Goal: Transaction & Acquisition: Purchase product/service

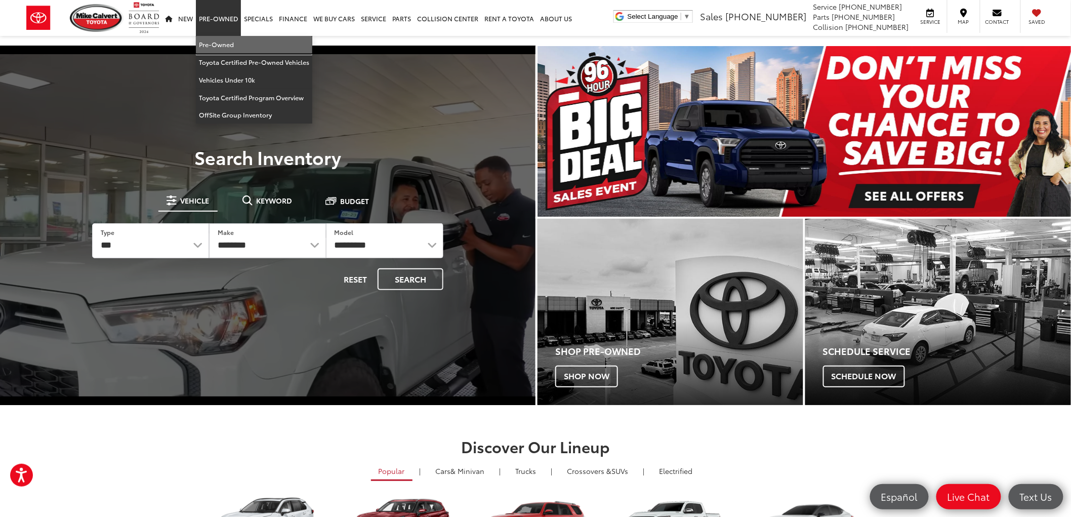
click at [234, 44] on link "Pre-Owned" at bounding box center [254, 45] width 116 height 18
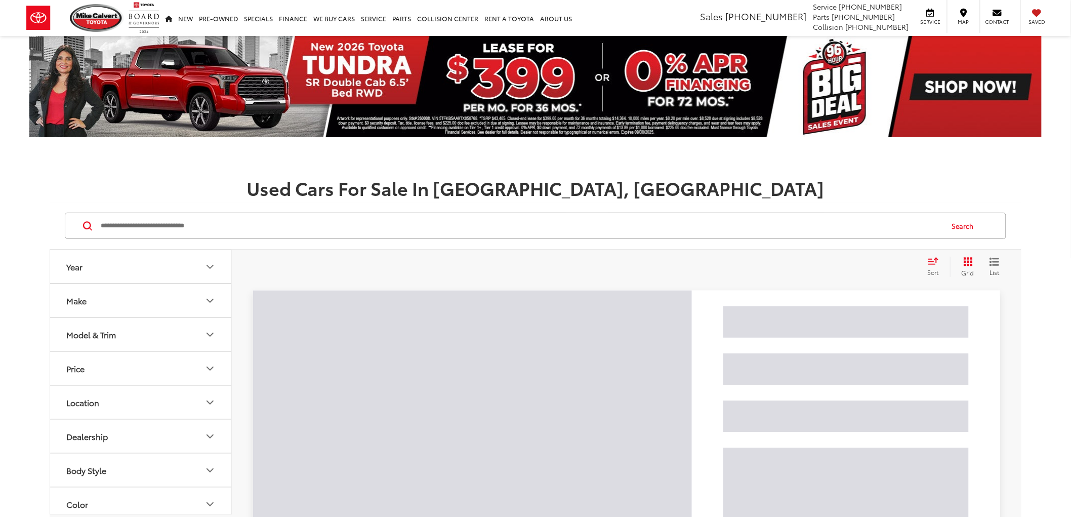
click at [476, 224] on input "Search by Make, Model, or Keyword" at bounding box center [521, 226] width 843 height 24
paste input "******"
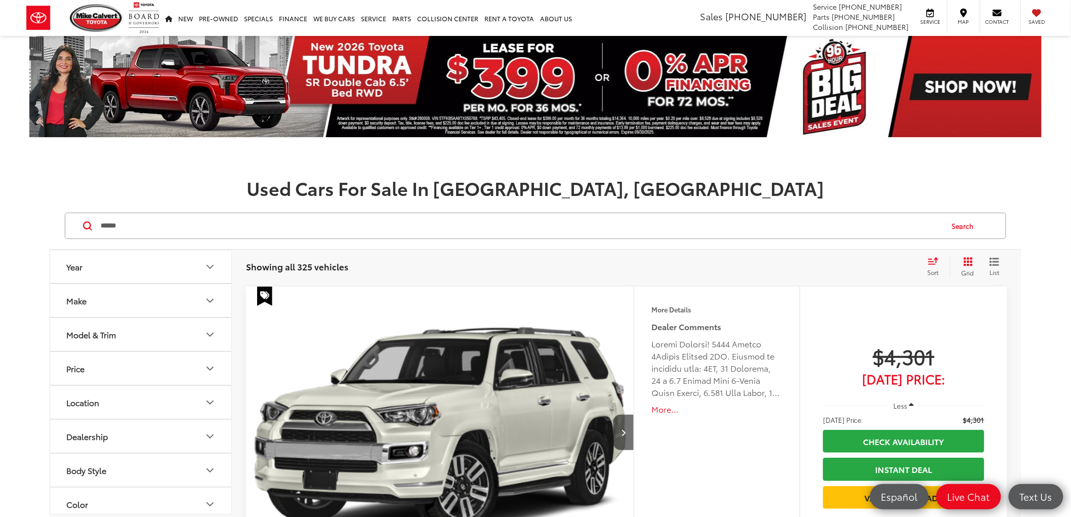
type input "******"
click at [969, 228] on button "Search" at bounding box center [965, 225] width 46 height 25
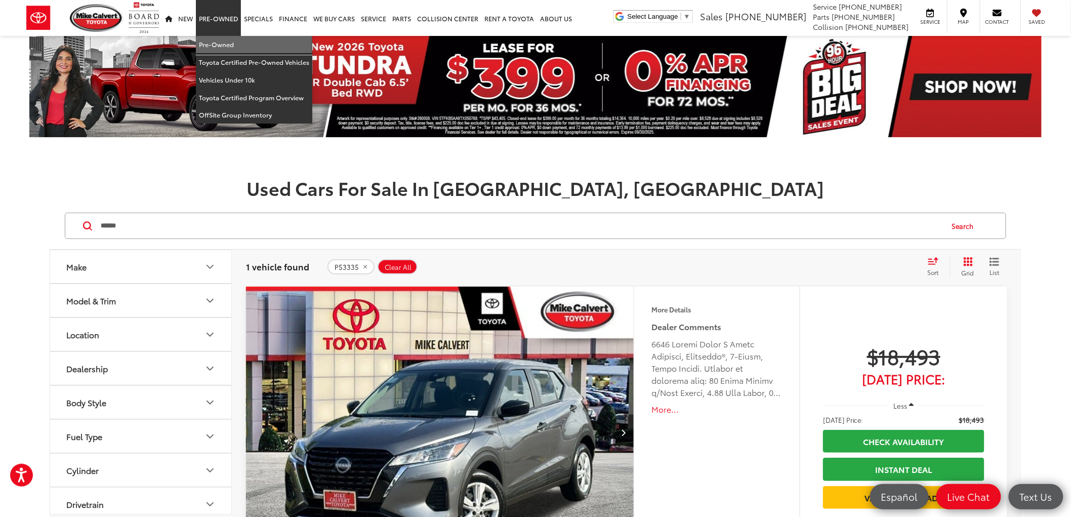
click at [233, 51] on link "Pre-Owned" at bounding box center [254, 45] width 116 height 18
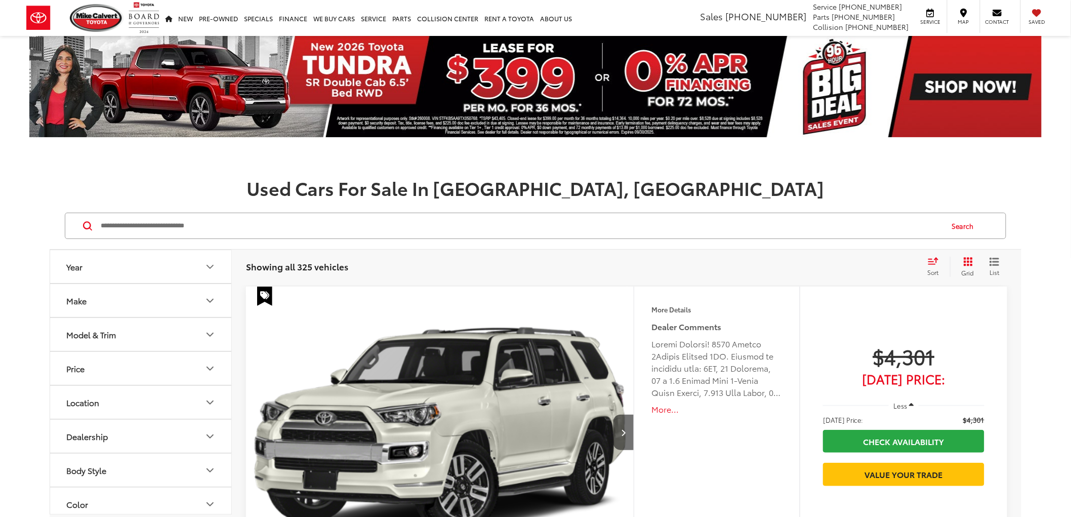
click at [235, 225] on input "Search by Make, Model, or Keyword" at bounding box center [521, 226] width 843 height 24
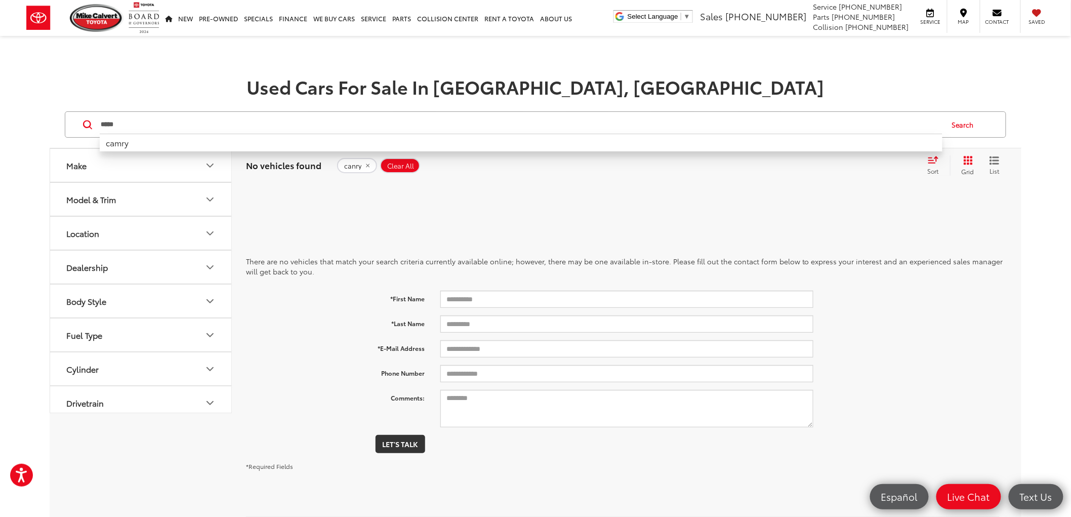
type input "*****"
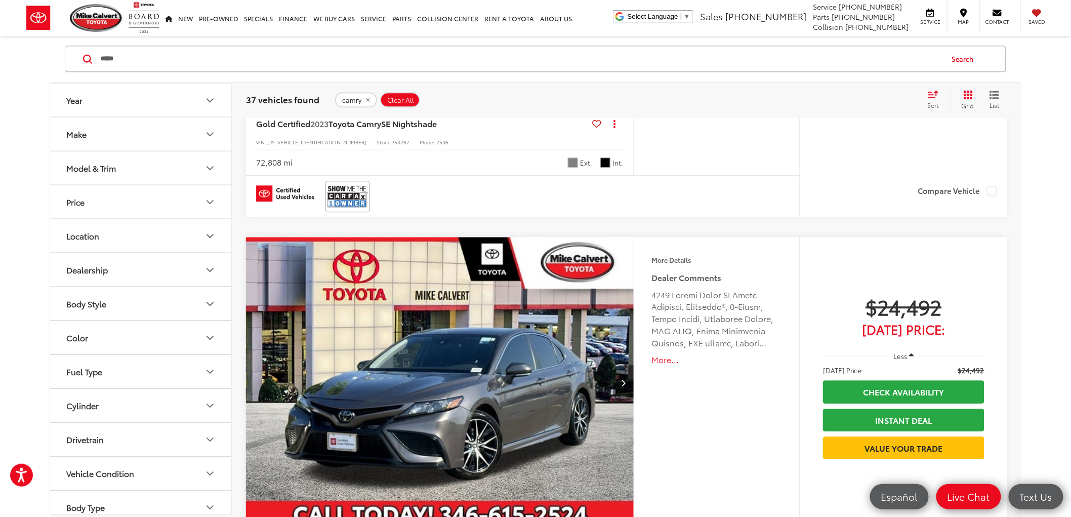
scroll to position [2587, 0]
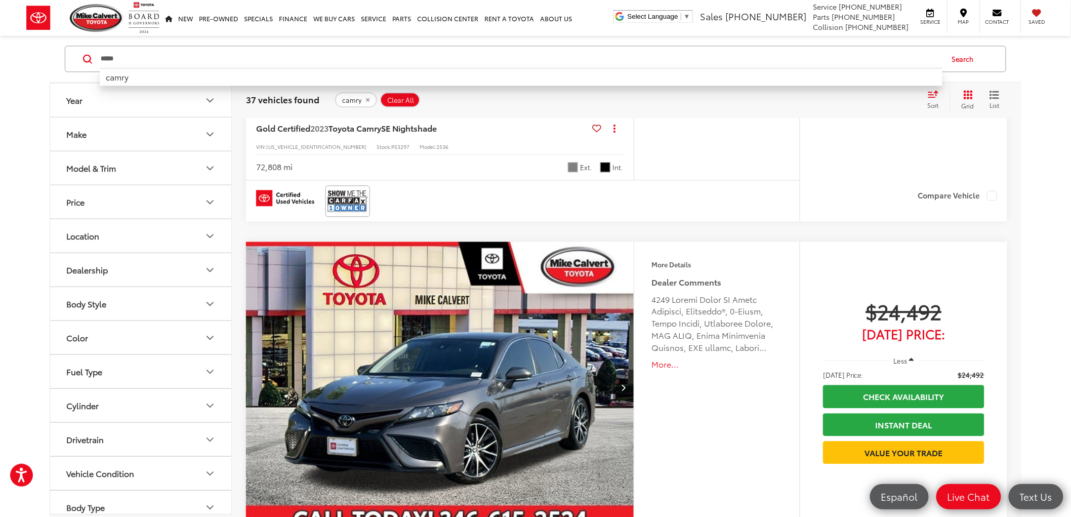
drag, startPoint x: 149, startPoint y: 64, endPoint x: 22, endPoint y: 62, distance: 127.5
click at [22, 62] on div "Year Make Model & Trim Price ***** — ****** 5000 41000 Special Offers Only Only…" at bounding box center [535, 229] width 1071 height 5227
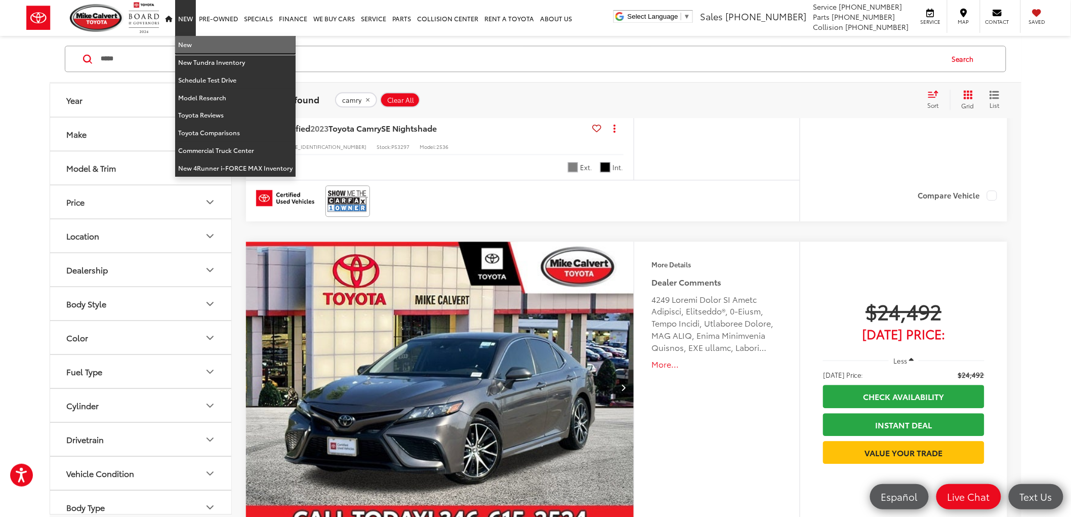
click at [193, 41] on link "New" at bounding box center [235, 45] width 120 height 18
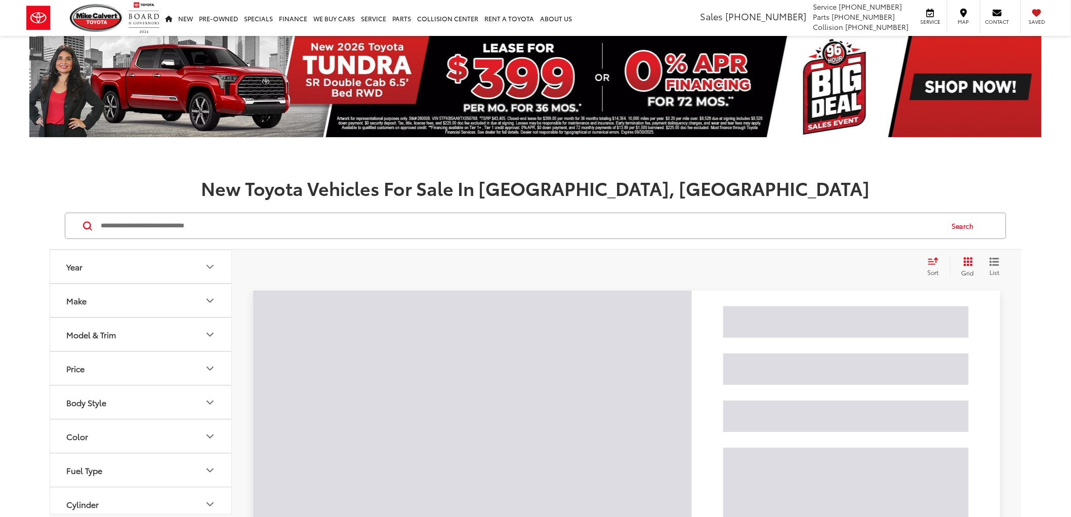
click at [259, 227] on input "Search by Make, Model, or Keyword" at bounding box center [521, 226] width 843 height 24
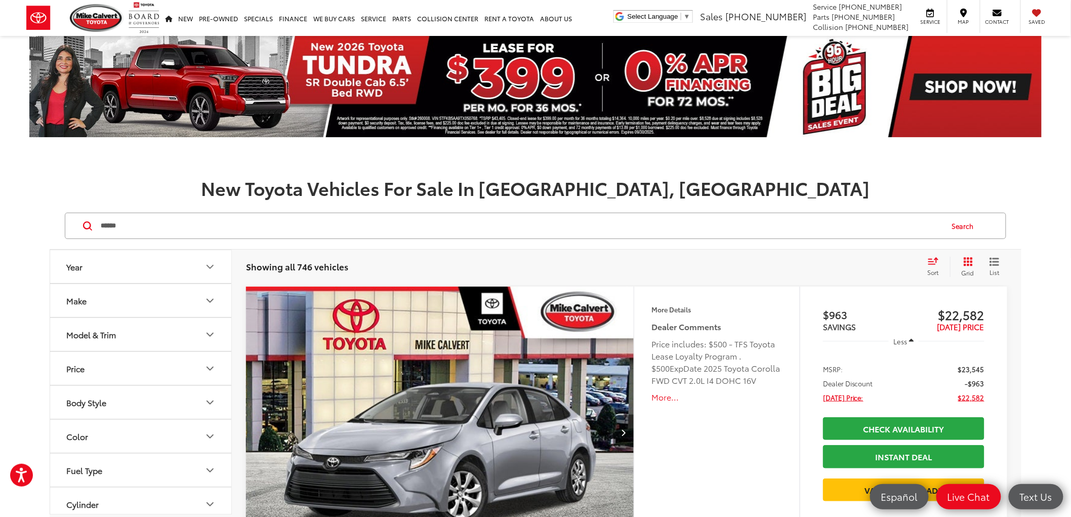
type input "******"
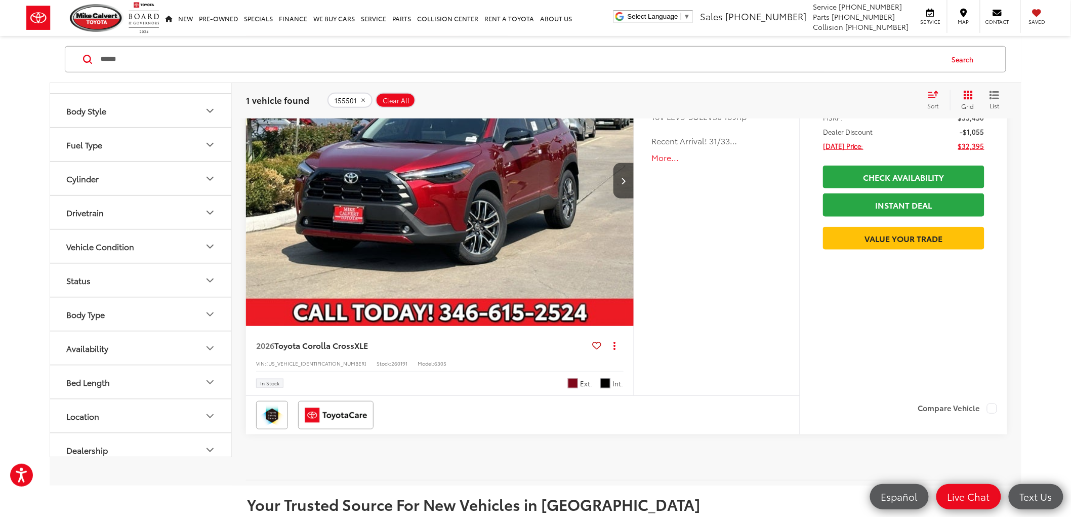
scroll to position [281, 0]
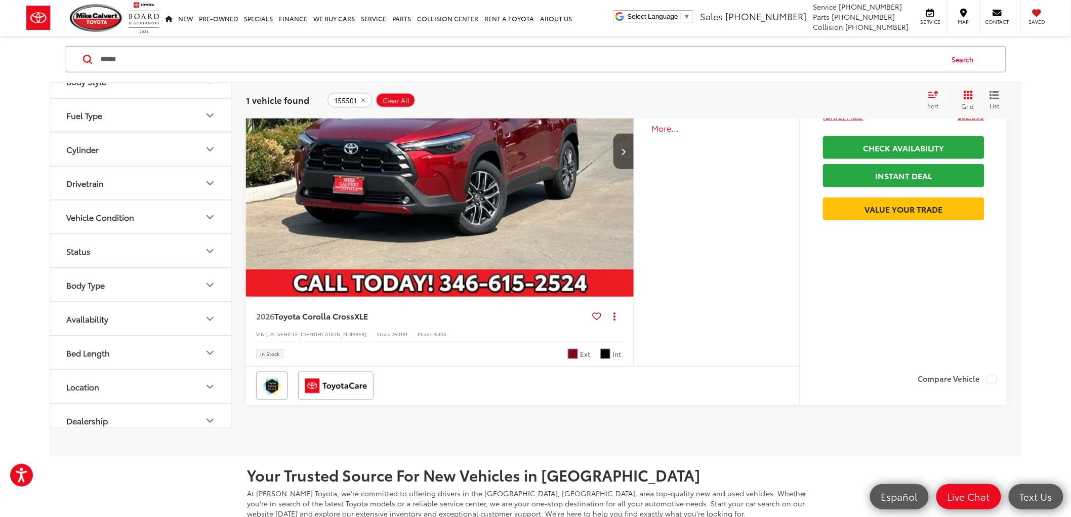
click at [574, 352] on span "Soul Red Crystal" at bounding box center [573, 354] width 10 height 10
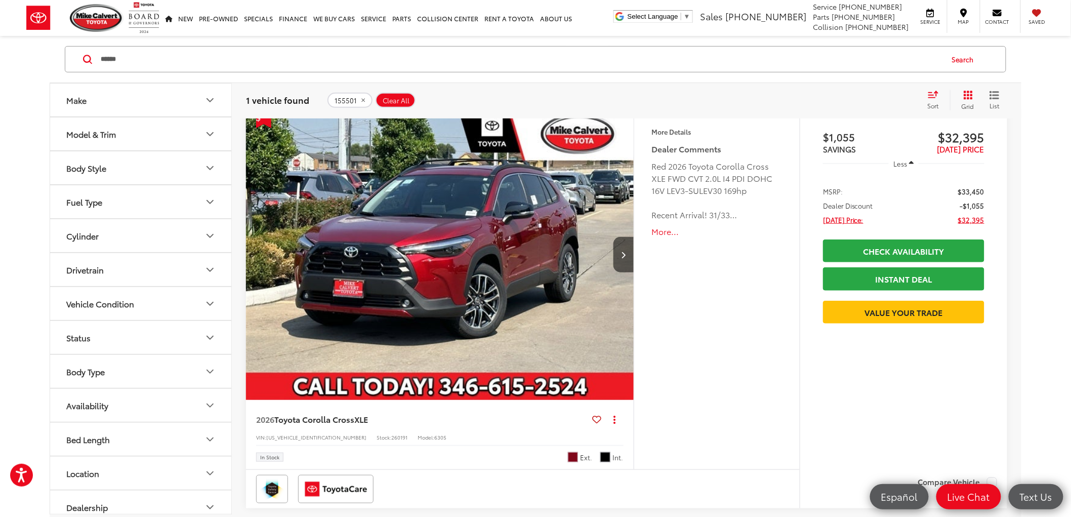
scroll to position [169, 0]
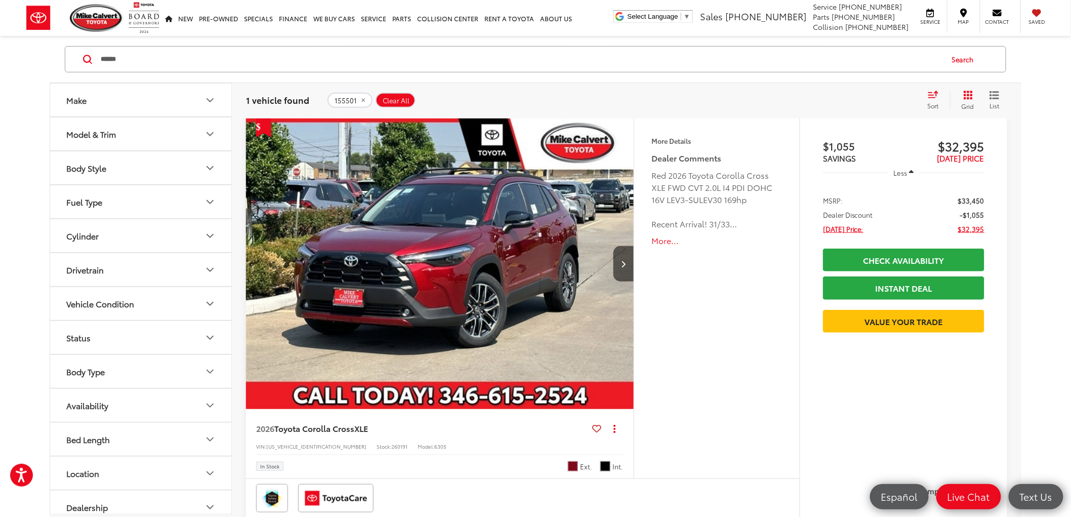
click at [659, 240] on button "More..." at bounding box center [717, 241] width 130 height 12
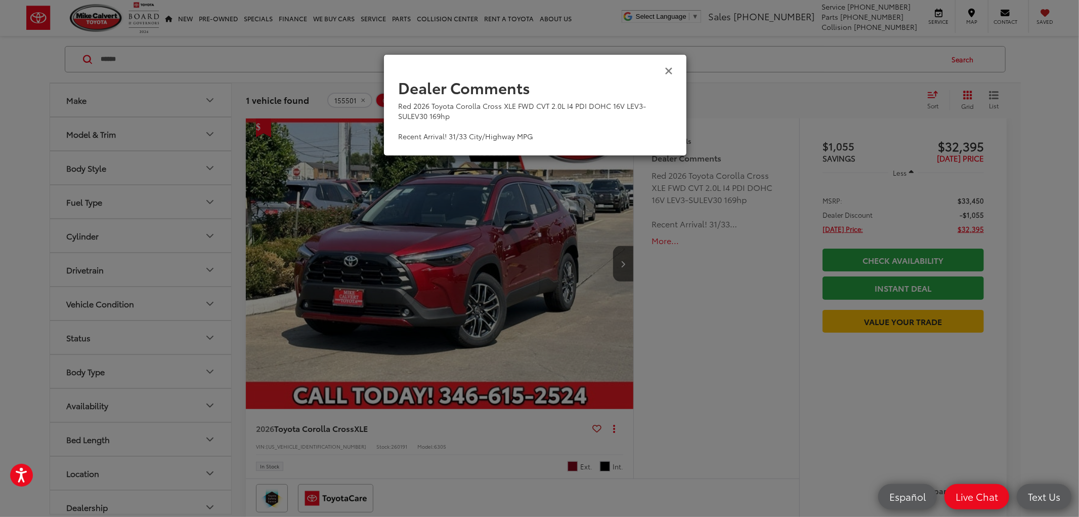
click at [672, 70] on icon "Close" at bounding box center [669, 70] width 8 height 11
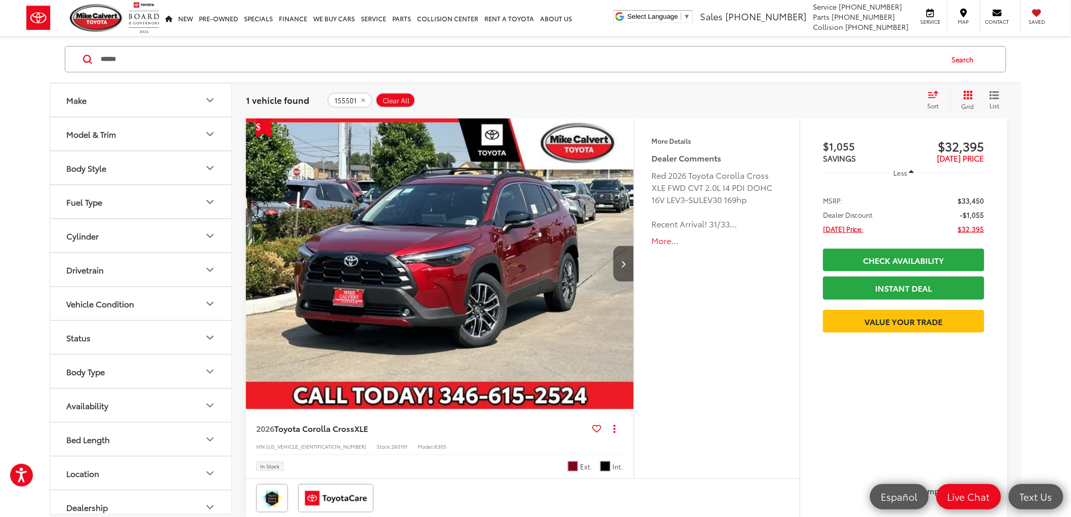
click at [626, 270] on button "Next image" at bounding box center [623, 263] width 20 height 35
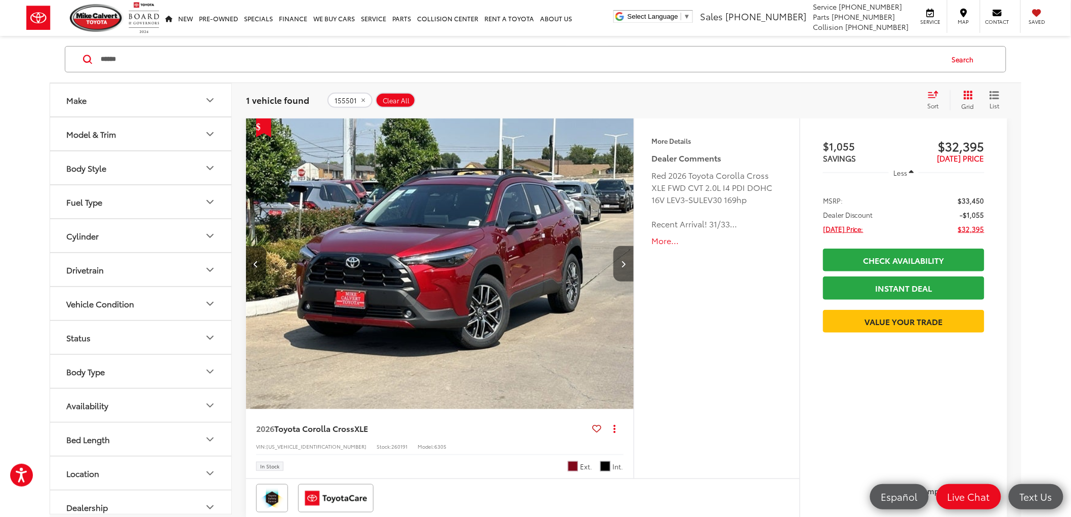
click at [624, 262] on icon "Next image" at bounding box center [623, 263] width 5 height 7
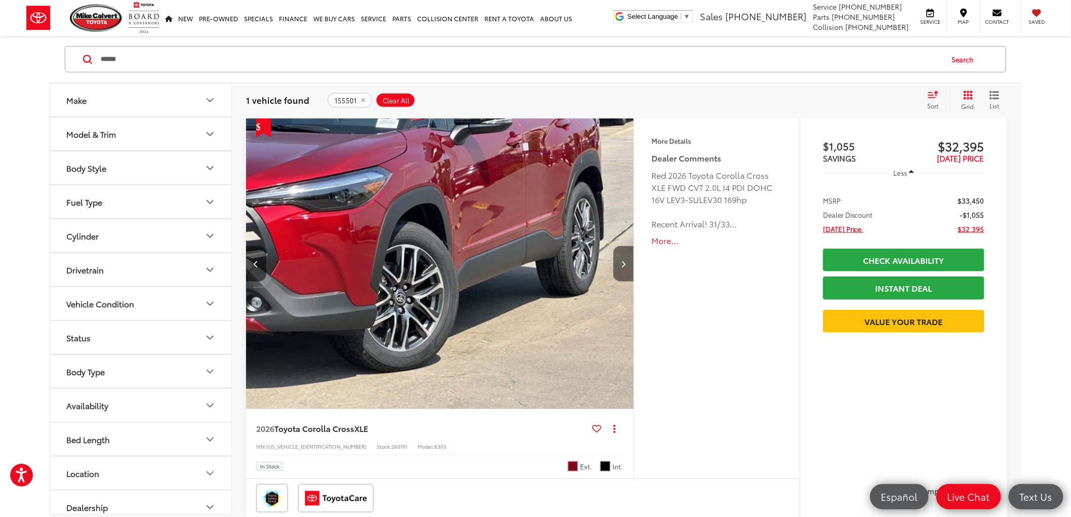
click at [624, 262] on icon "Next image" at bounding box center [623, 263] width 5 height 7
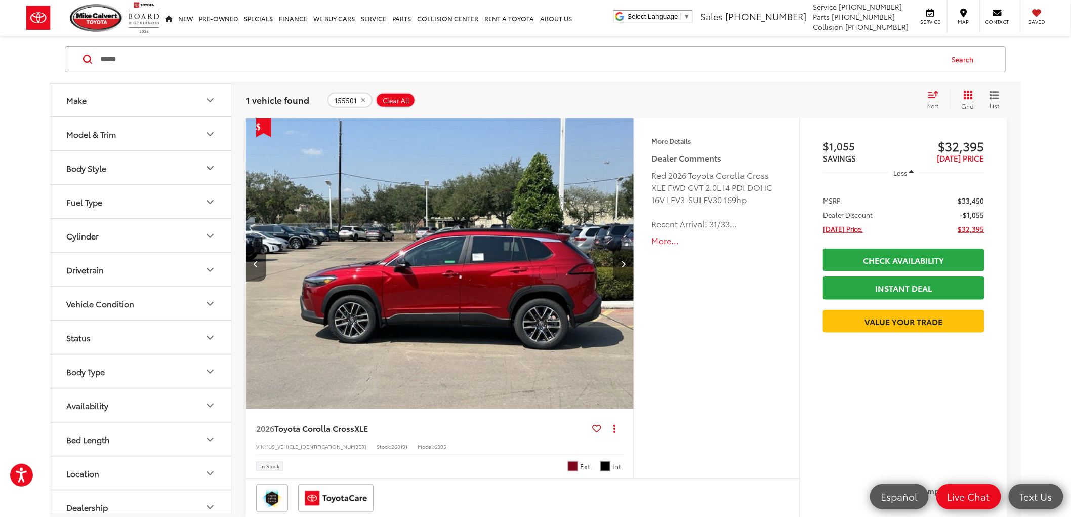
click at [624, 262] on icon "Next image" at bounding box center [623, 263] width 5 height 7
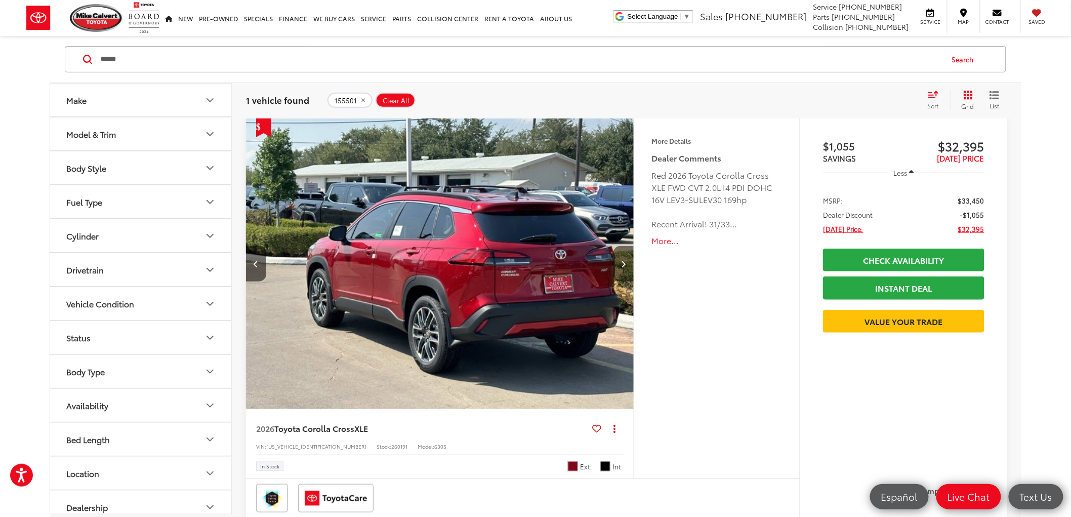
click at [624, 262] on icon "Next image" at bounding box center [623, 263] width 5 height 7
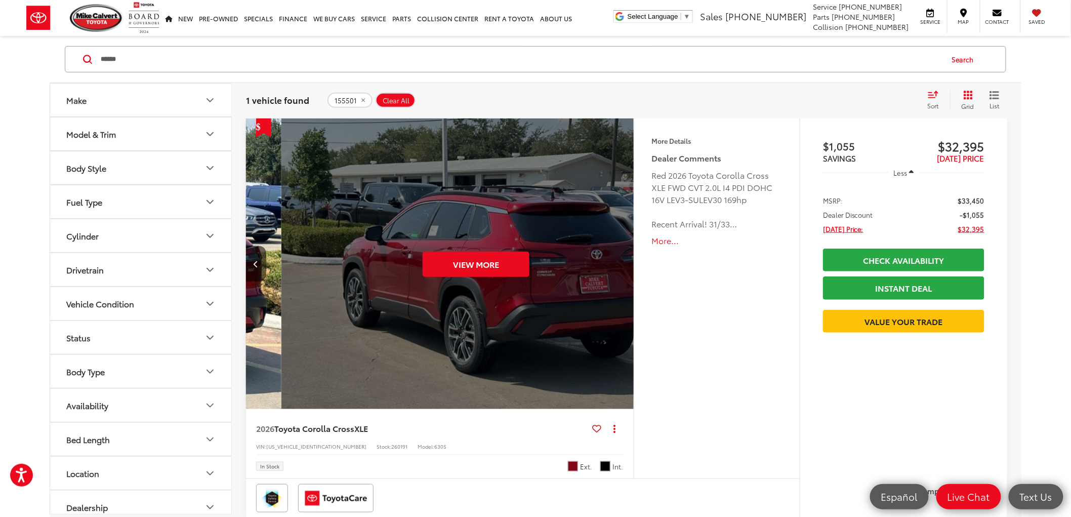
scroll to position [0, 1943]
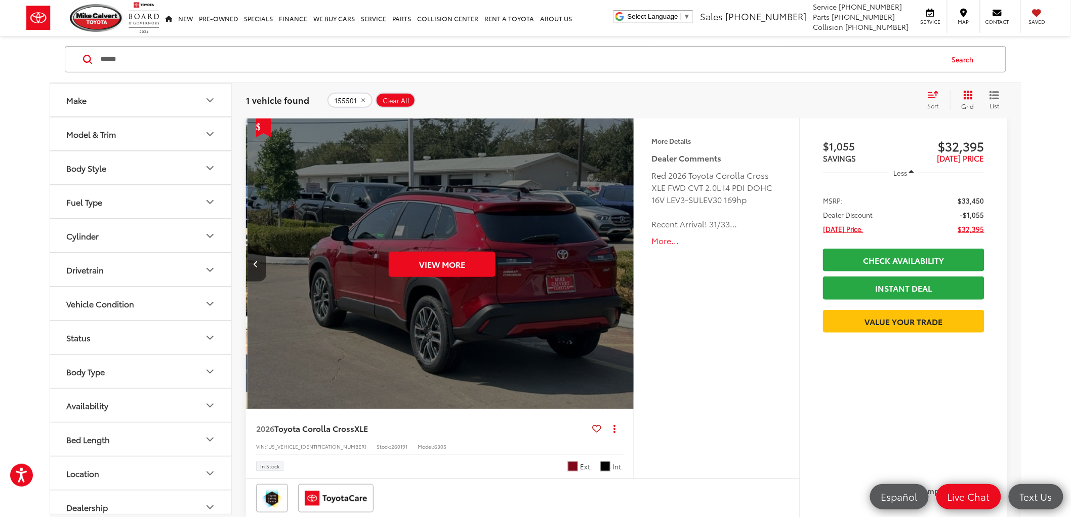
click at [624, 262] on div "View More" at bounding box center [441, 264] width 389 height 292
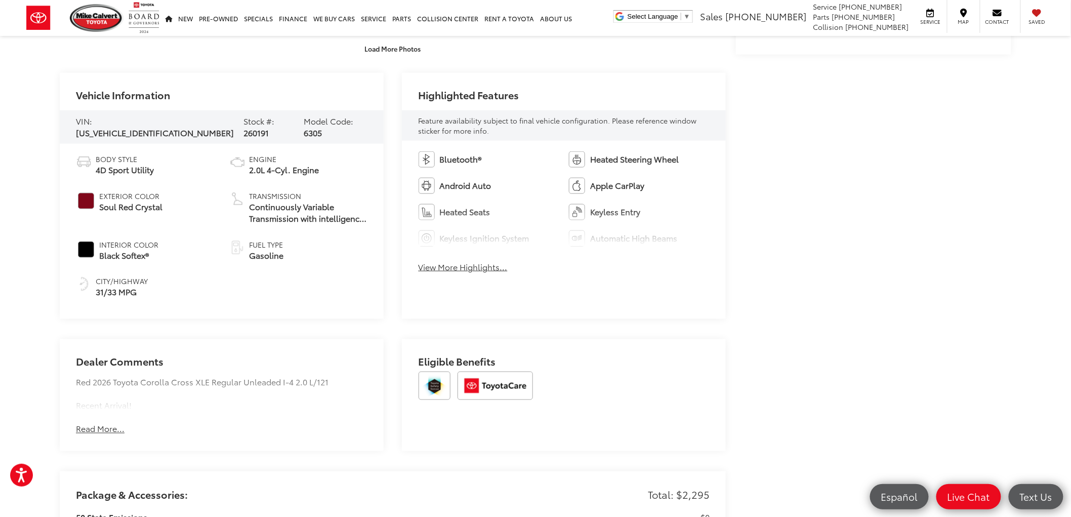
scroll to position [449, 0]
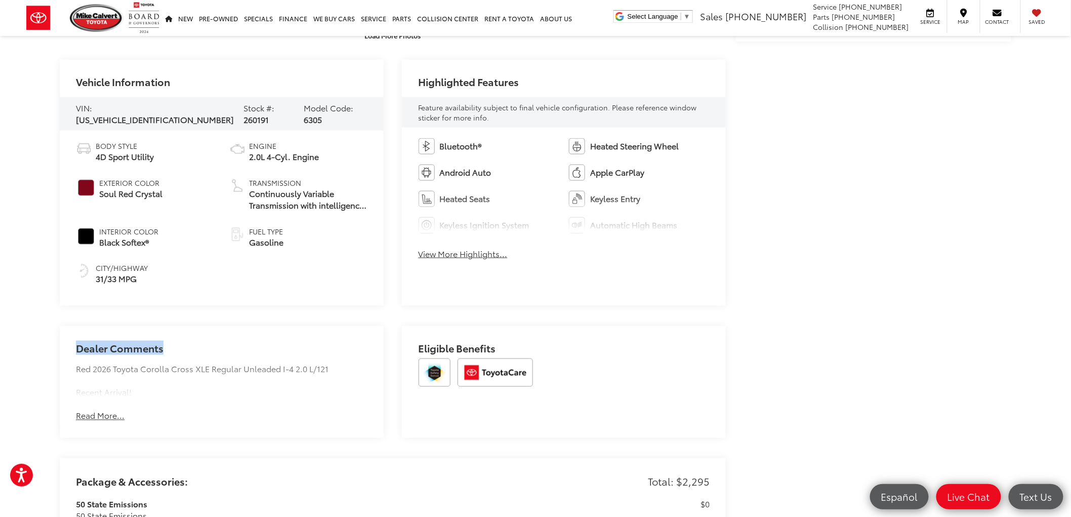
drag, startPoint x: 168, startPoint y: 344, endPoint x: 0, endPoint y: 314, distance: 170.2
click at [0, 314] on div "Mike Calvert Toyota New Vehicles 2026 Toyota Corolla Cross XLE Confirm Availabi…" at bounding box center [535, 486] width 1071 height 1798
click at [786, 317] on div "Mike Calvert Toyota New Vehicles 2026 Toyota Corolla Cross XLE Confirm Availabi…" at bounding box center [536, 486] width 972 height 1798
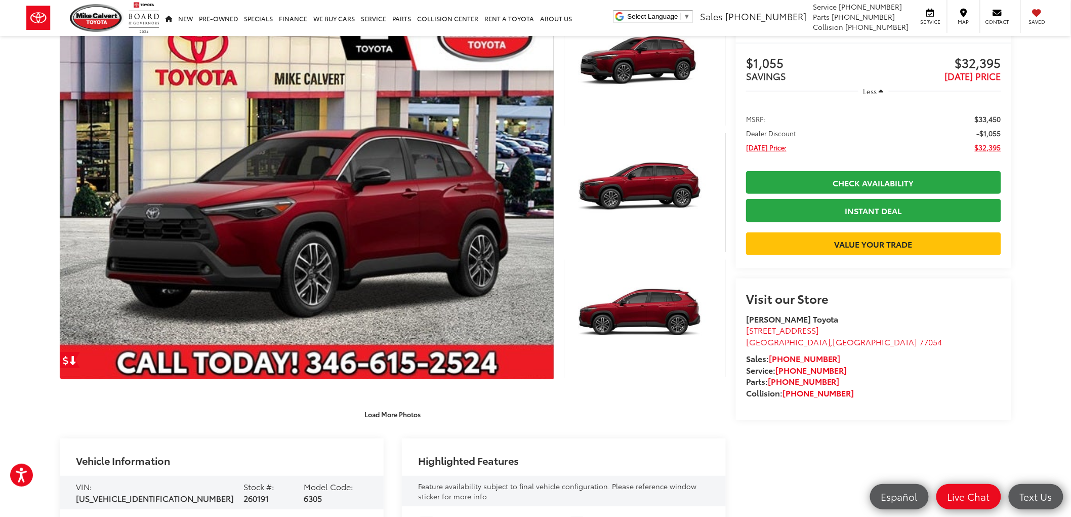
scroll to position [0, 0]
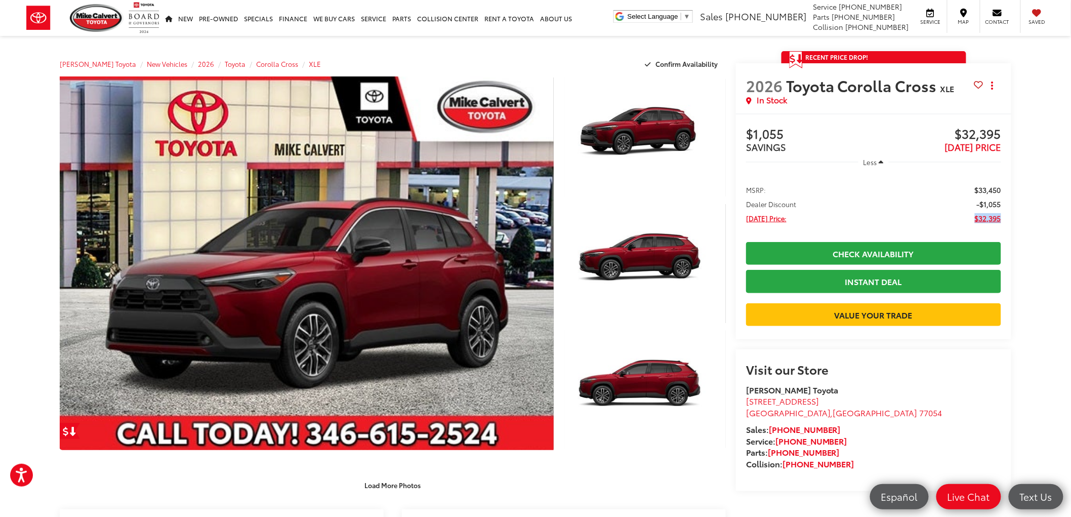
drag, startPoint x: 964, startPoint y: 221, endPoint x: 1020, endPoint y: 220, distance: 56.2
drag, startPoint x: 1019, startPoint y: 221, endPoint x: 1004, endPoint y: 194, distance: 30.4
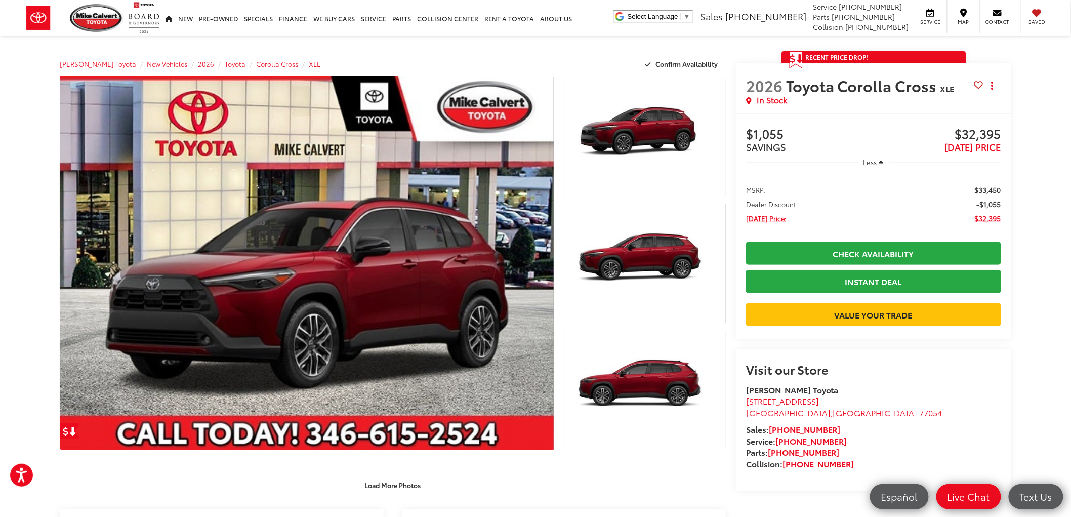
drag, startPoint x: 964, startPoint y: 223, endPoint x: 1018, endPoint y: 223, distance: 54.7
click at [867, 156] on button "Less" at bounding box center [873, 162] width 30 height 18
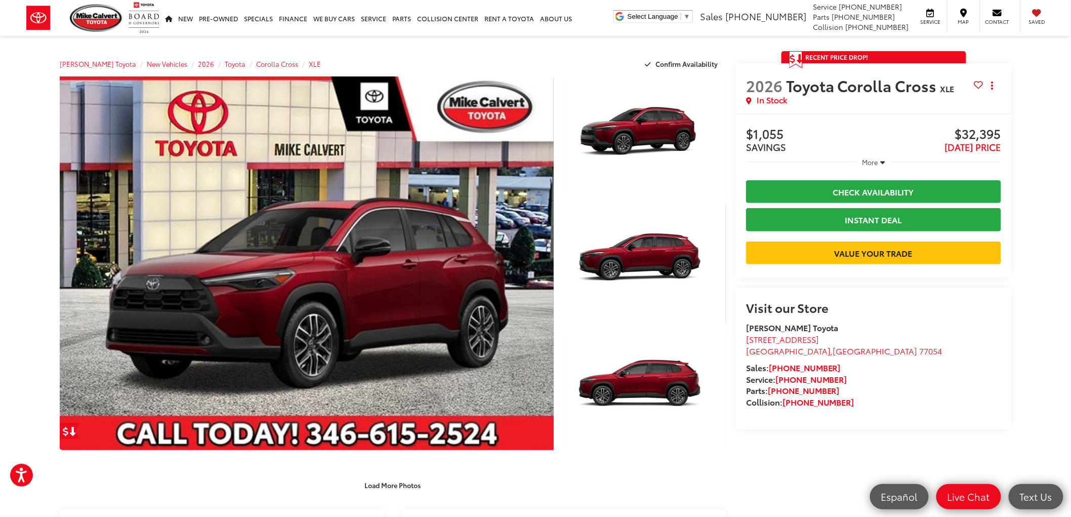
click at [874, 159] on span "More" at bounding box center [870, 161] width 16 height 9
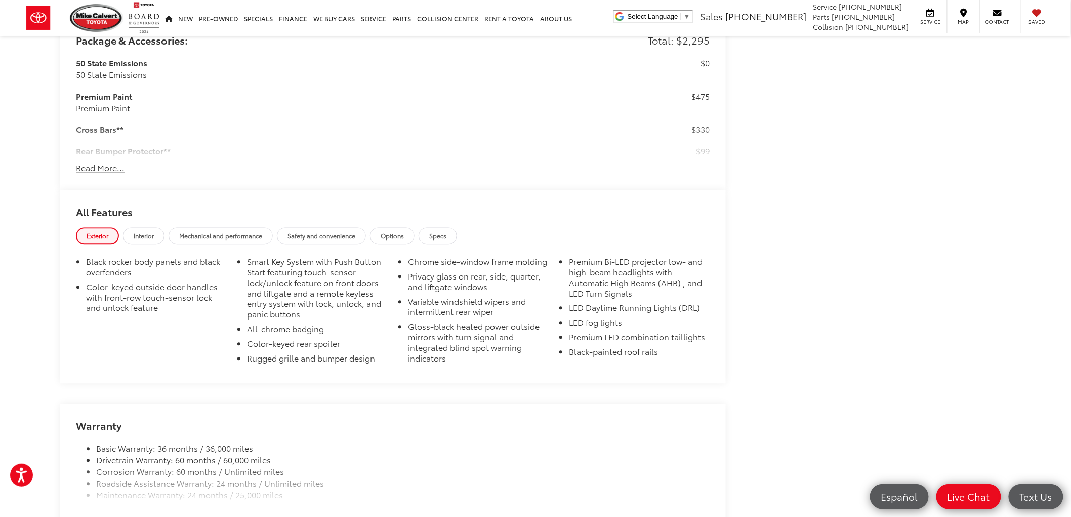
scroll to position [731, 0]
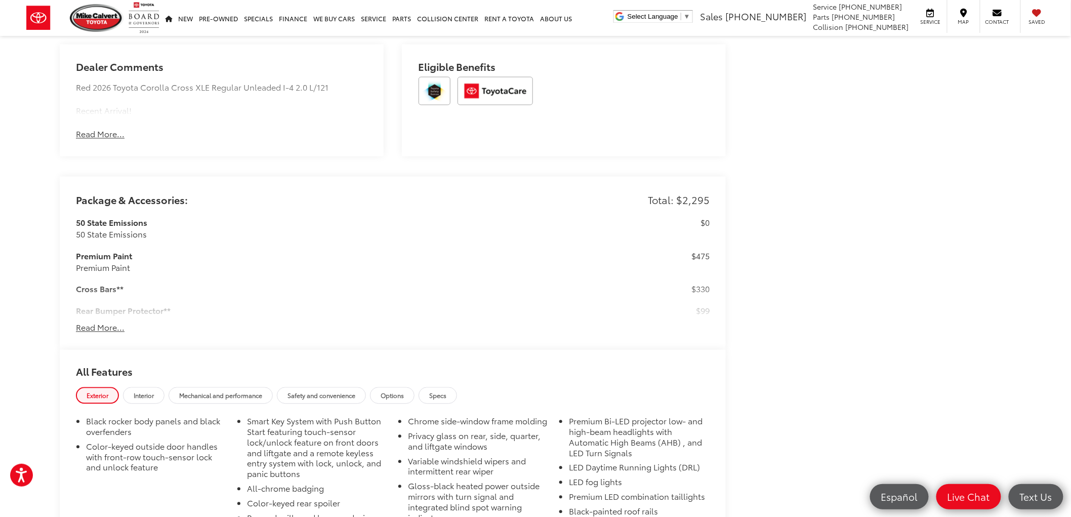
click at [97, 324] on button "Read More..." at bounding box center [100, 328] width 49 height 12
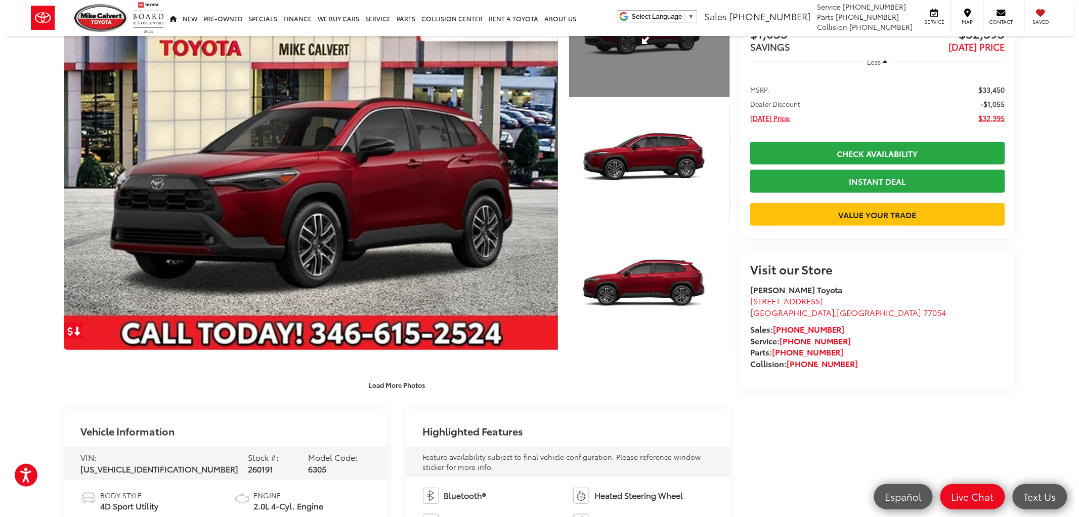
scroll to position [0, 0]
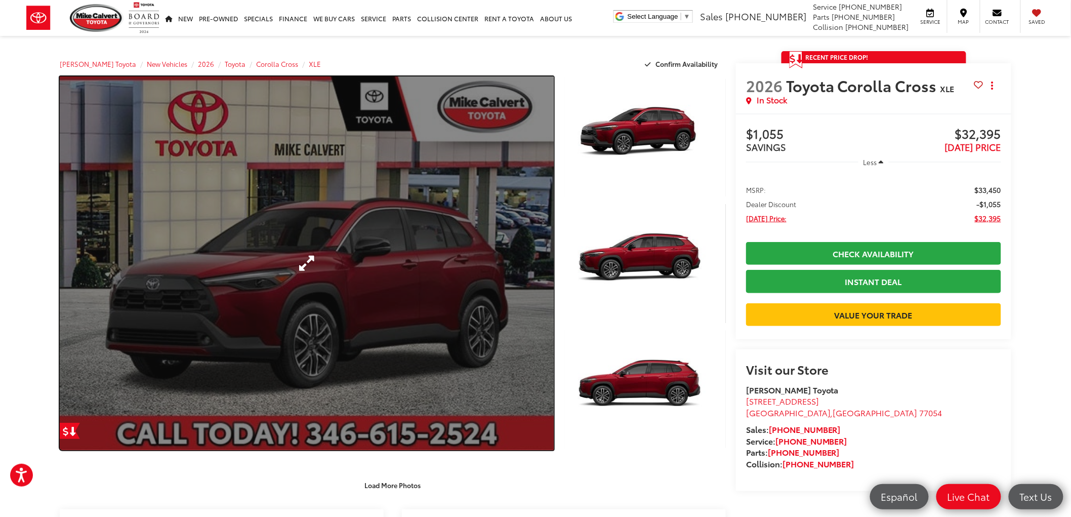
click at [309, 229] on link "Expand Photo 0" at bounding box center [307, 262] width 494 height 373
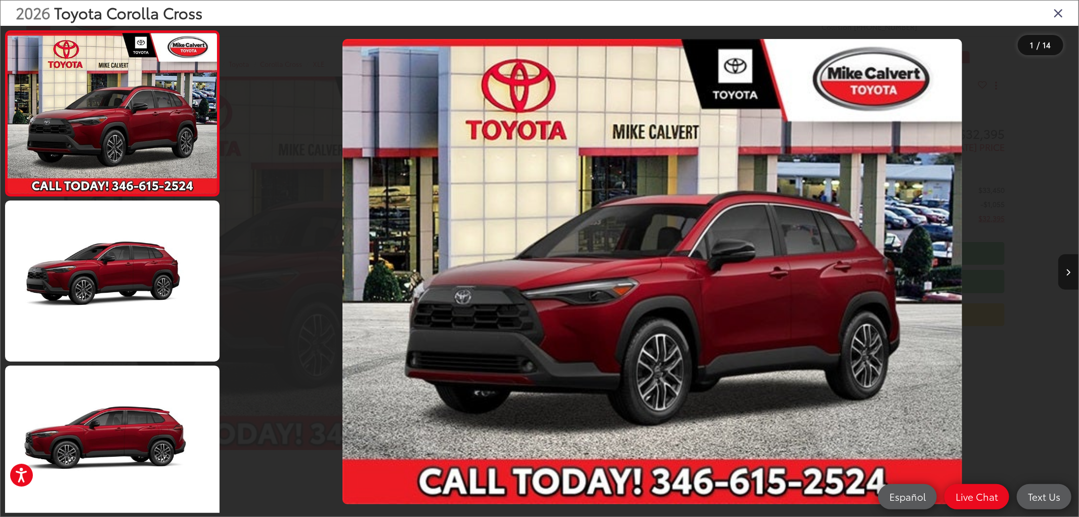
click at [1068, 267] on button "Next image" at bounding box center [1069, 271] width 20 height 35
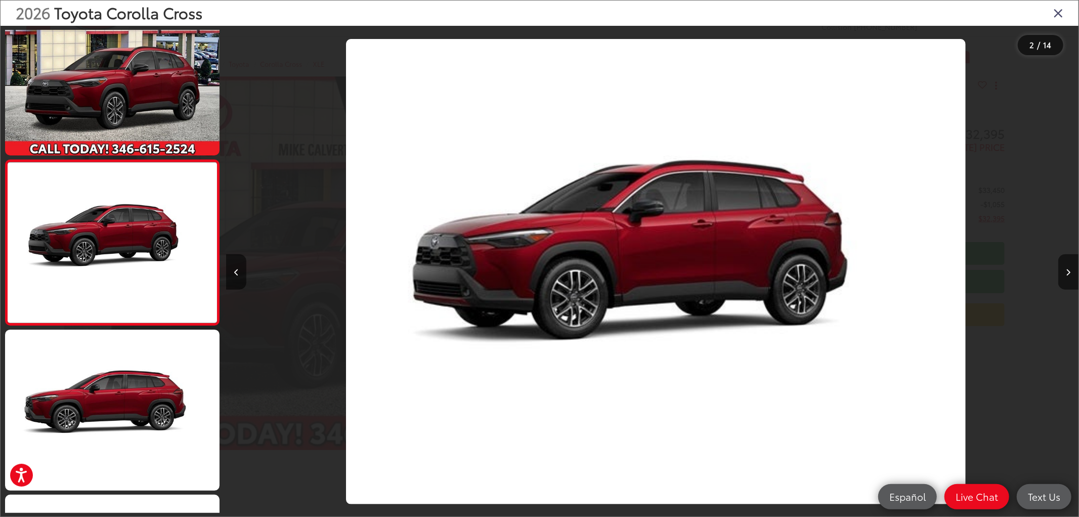
scroll to position [0, 852]
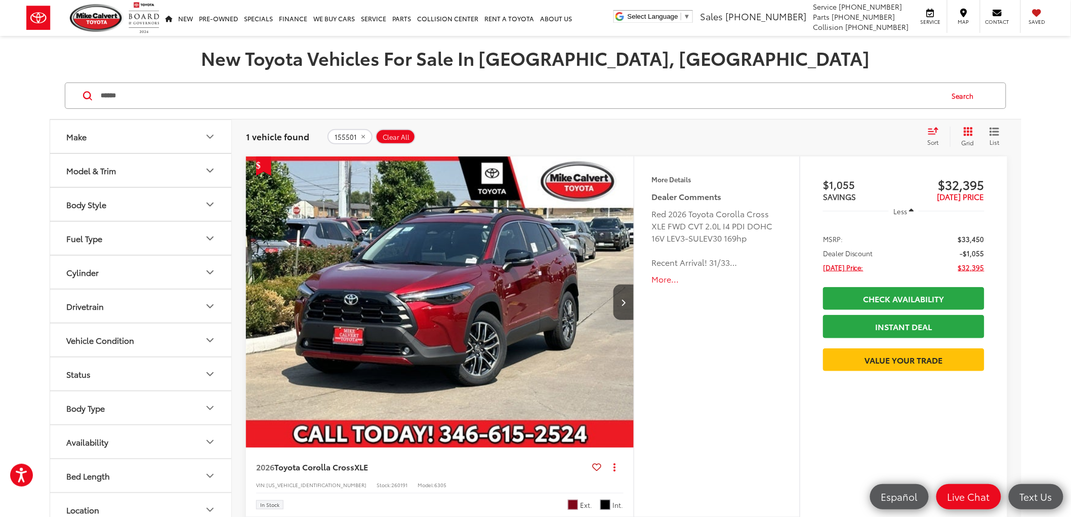
scroll to position [110, 0]
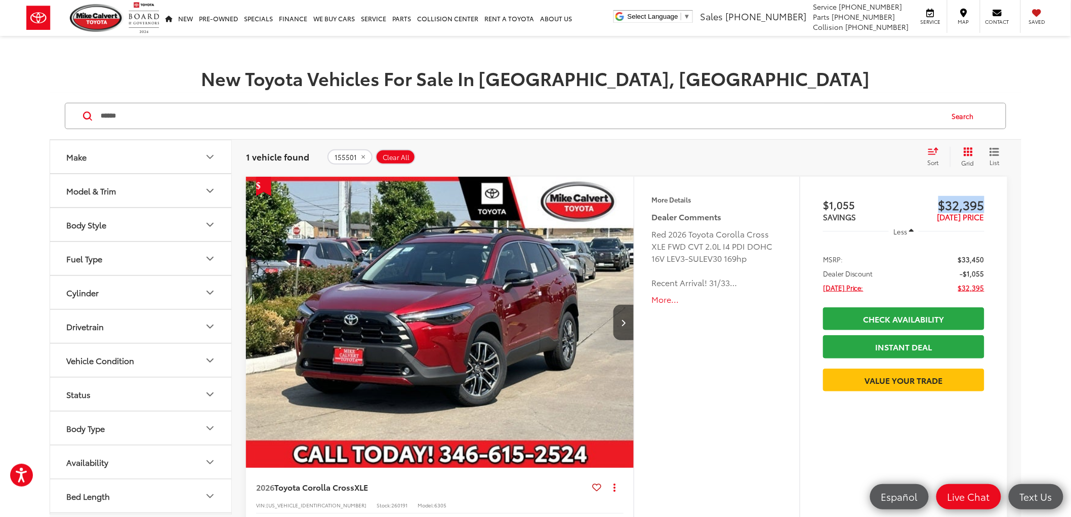
drag, startPoint x: 983, startPoint y: 202, endPoint x: 935, endPoint y: 204, distance: 48.6
click at [935, 204] on span "$32,395" at bounding box center [944, 204] width 81 height 15
click at [933, 69] on h1 "New Toyota Vehicles For Sale In Houston, TX" at bounding box center [535, 78] width 1071 height 20
drag, startPoint x: 939, startPoint y: 211, endPoint x: 1010, endPoint y: 184, distance: 75.3
click at [1018, 205] on div "2026 Toyota Corolla Cross XLE Copy Link Share Print View Details VIN: 7MUEAAAG0…" at bounding box center [626, 402] width 789 height 450
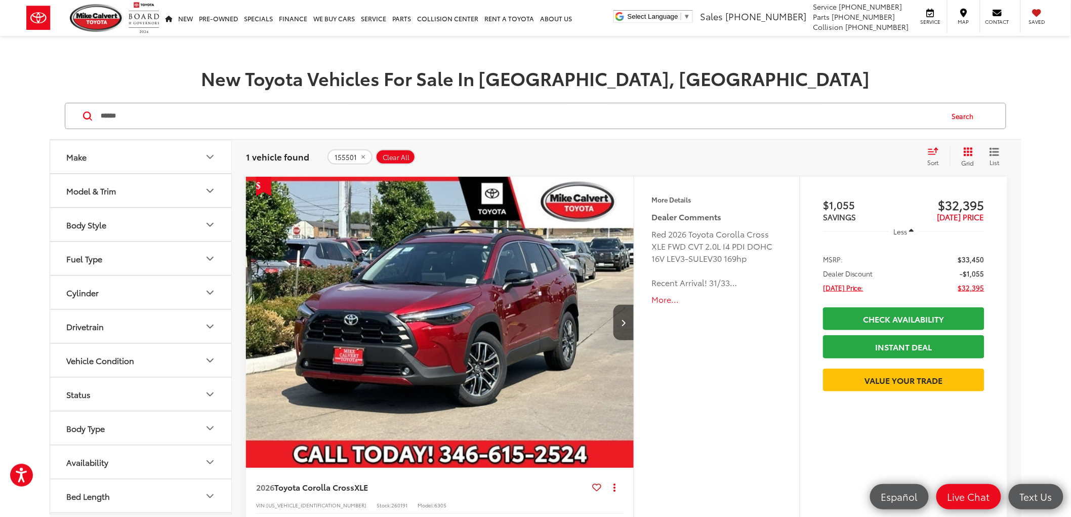
click at [1051, 93] on div "Make Model & Trim Body Style Fuel Type Cylinder Drivetrain Vehicle Condition St…" at bounding box center [535, 360] width 1071 height 534
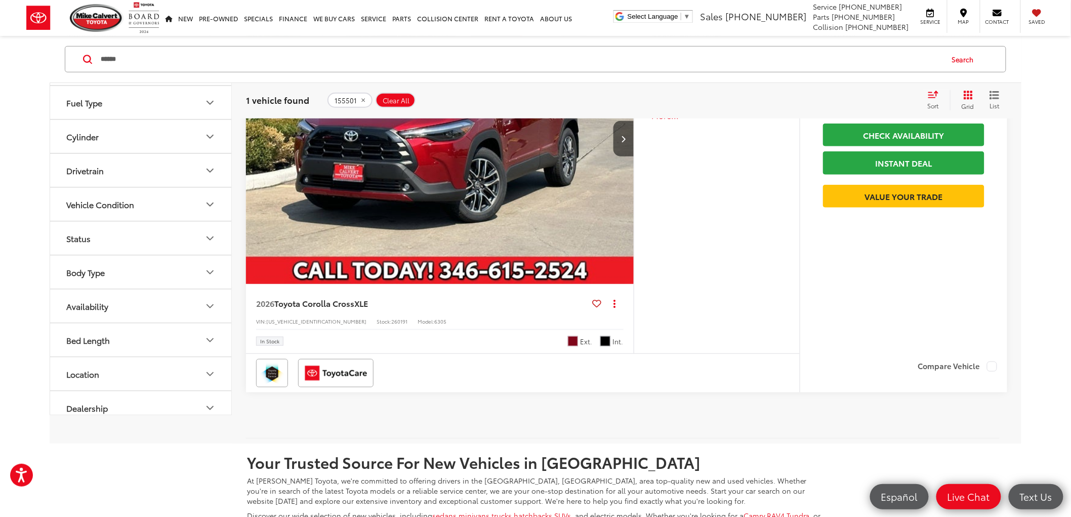
scroll to position [166, 0]
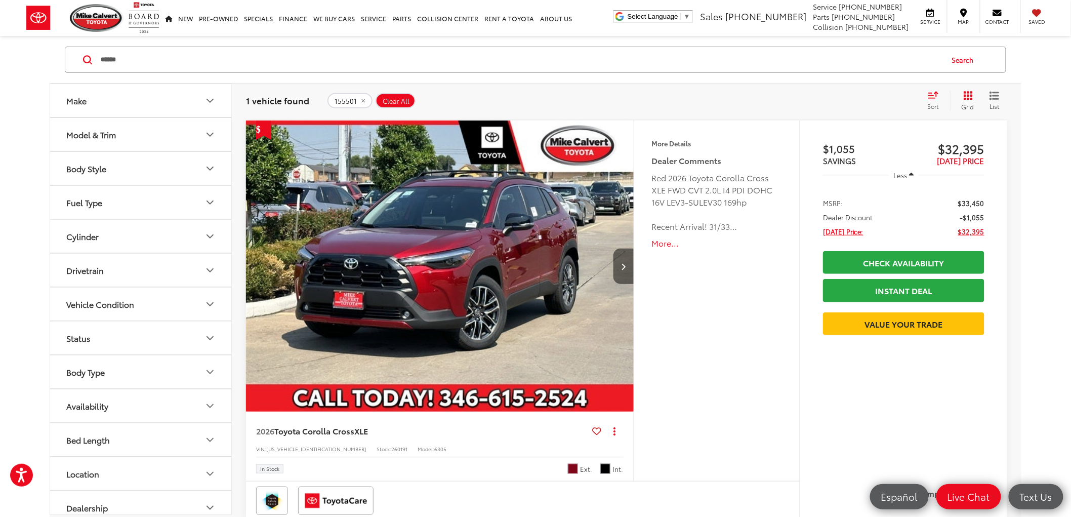
click at [629, 261] on button "Next image" at bounding box center [623, 265] width 20 height 35
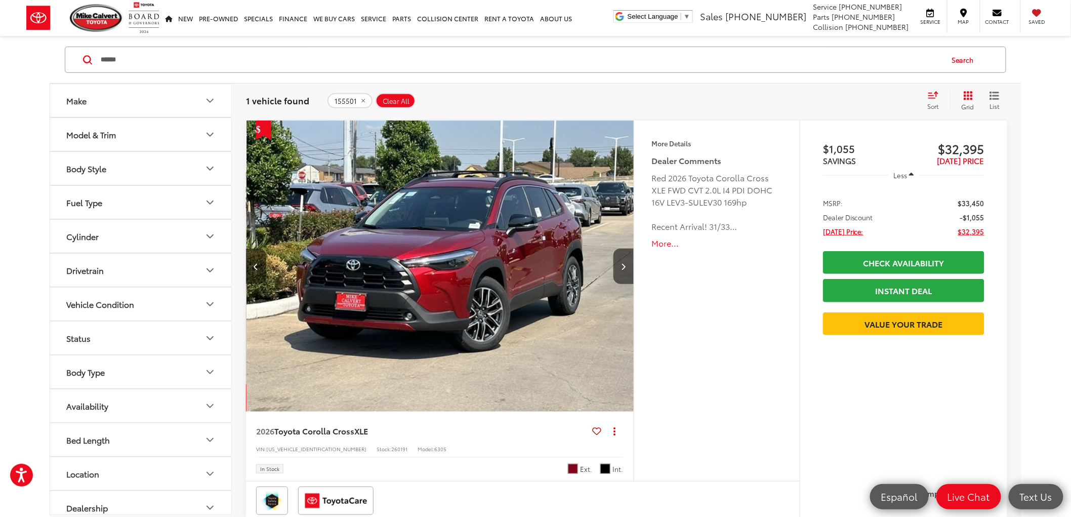
scroll to position [0, 389]
click at [615, 249] on button "Next image" at bounding box center [623, 265] width 20 height 35
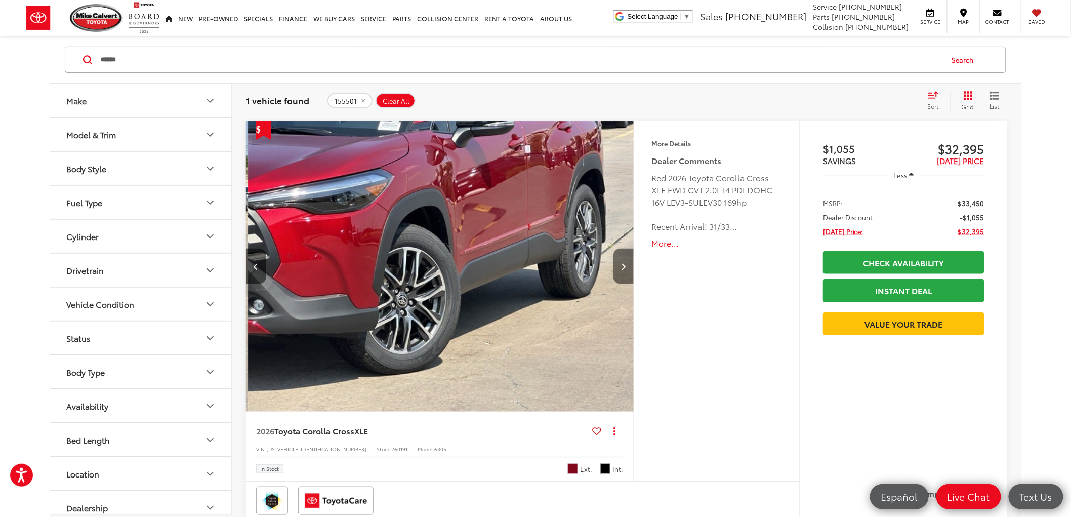
scroll to position [0, 778]
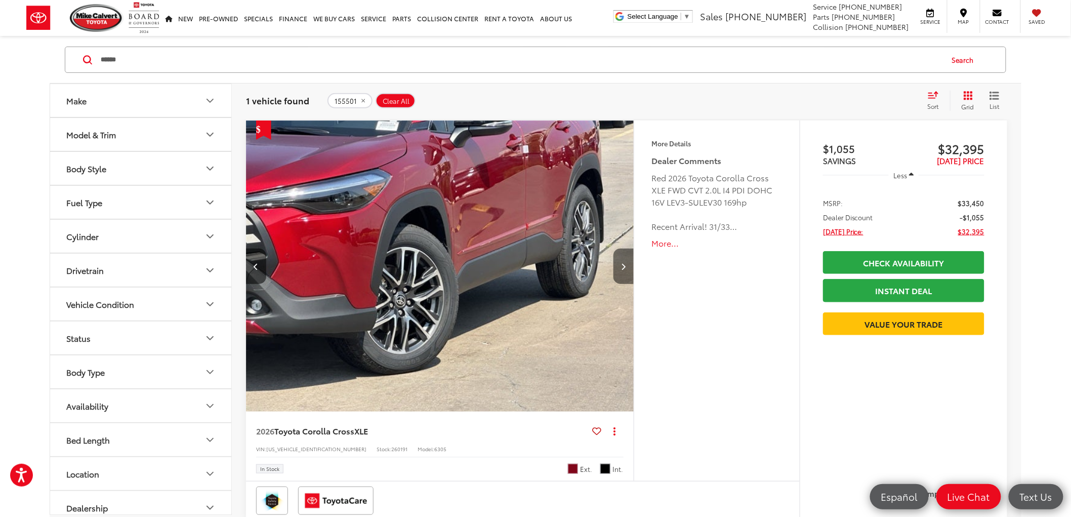
click at [626, 253] on button "Next image" at bounding box center [623, 265] width 20 height 35
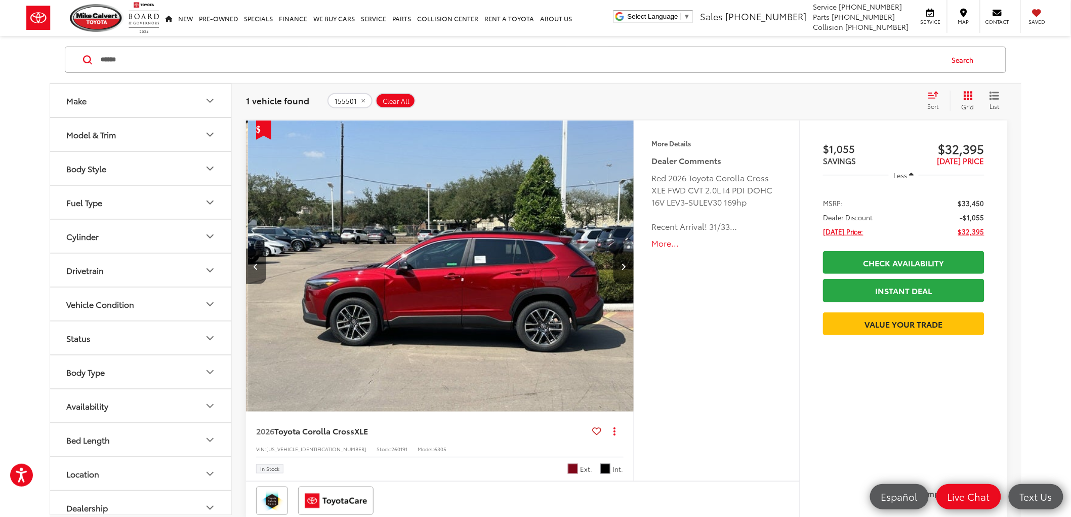
scroll to position [0, 1167]
click at [366, 97] on button "155501" at bounding box center [349, 100] width 45 height 15
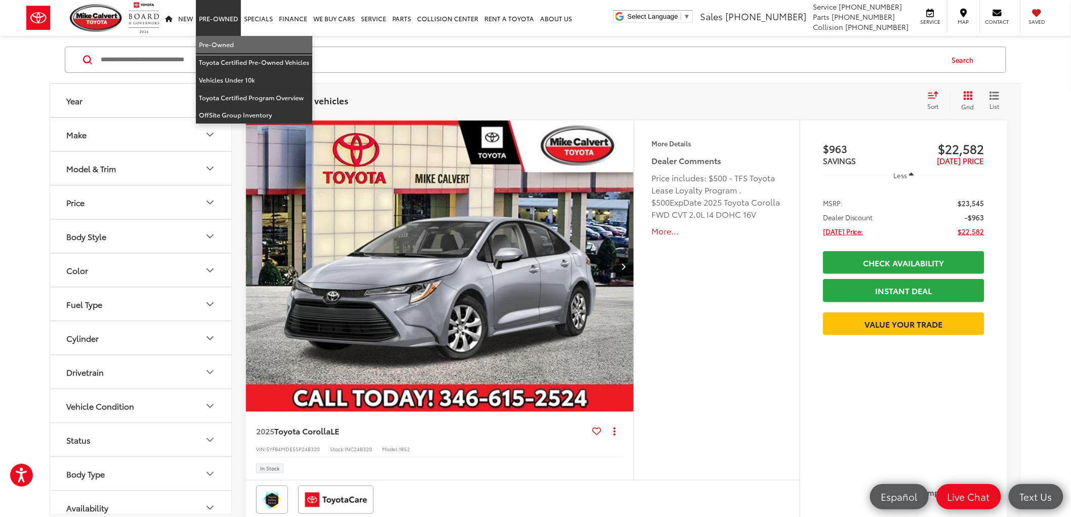
click at [231, 41] on link "Pre-Owned" at bounding box center [254, 45] width 116 height 18
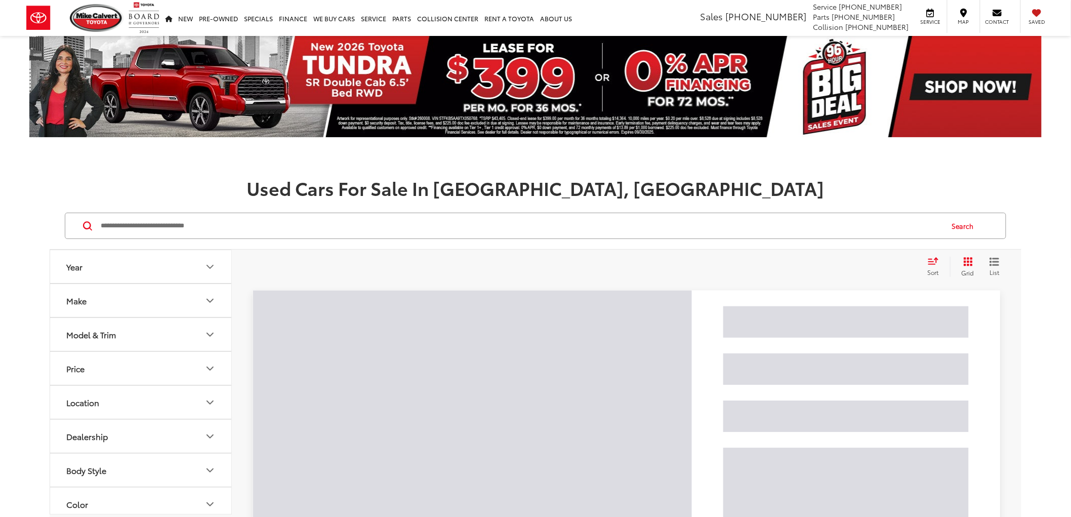
click at [291, 229] on input "Search by Make, Model, or Keyword" at bounding box center [521, 226] width 843 height 24
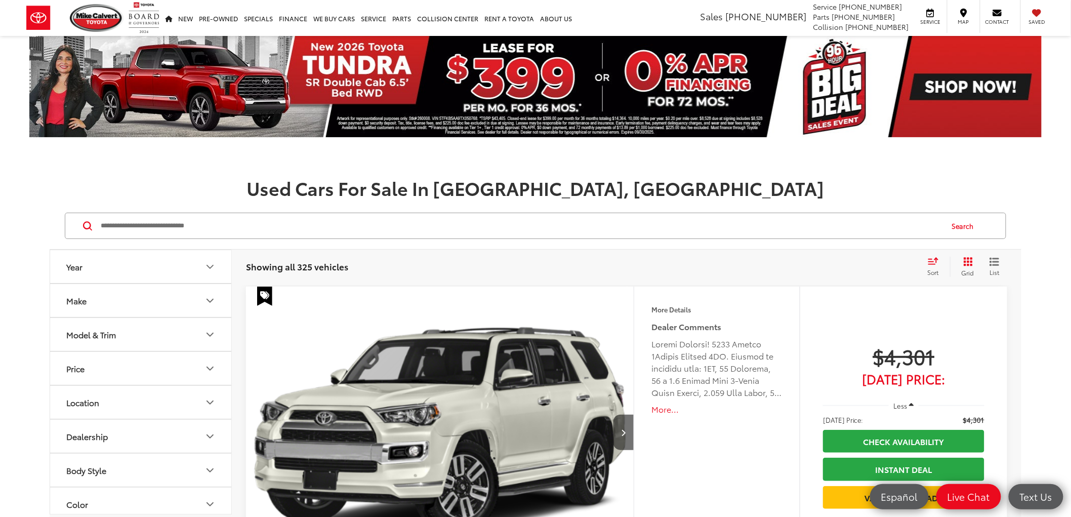
paste input "******"
type input "******"
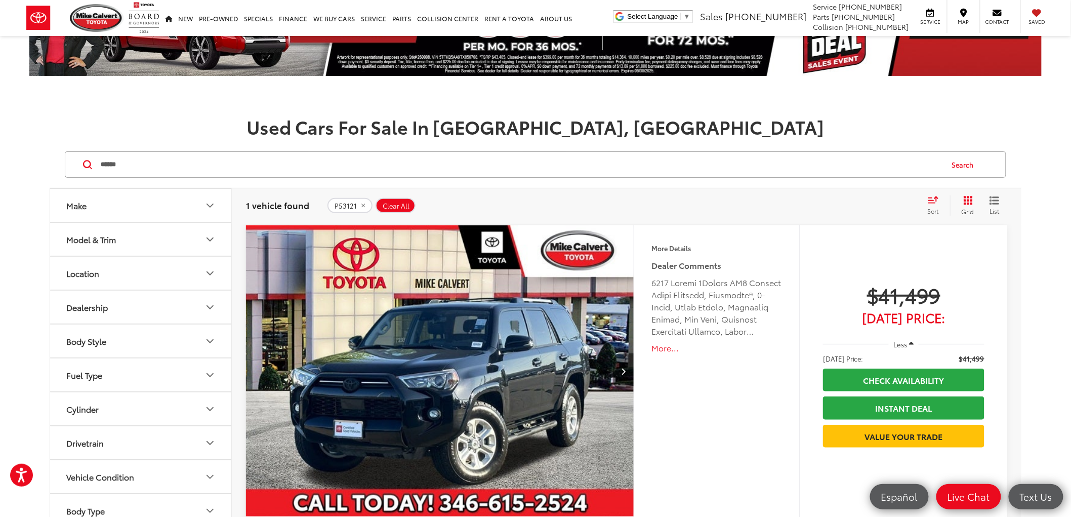
scroll to position [169, 0]
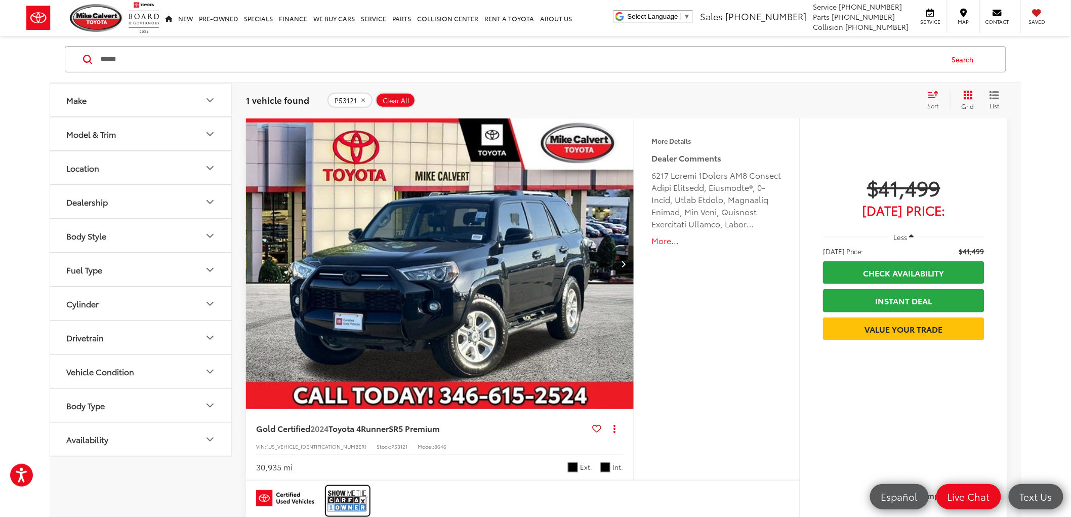
click at [346, 495] on img at bounding box center [347, 500] width 40 height 27
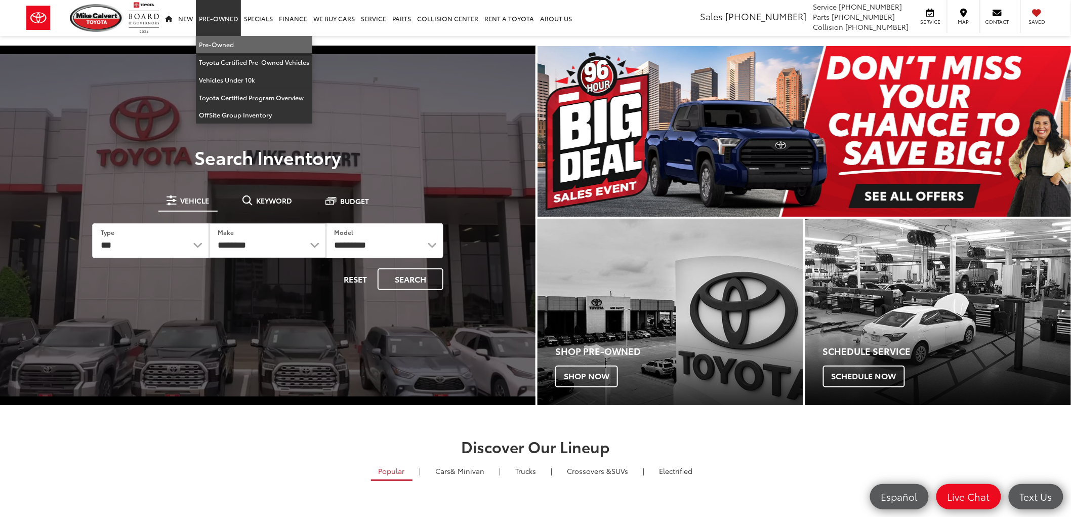
click at [217, 45] on link "Pre-Owned" at bounding box center [254, 45] width 116 height 18
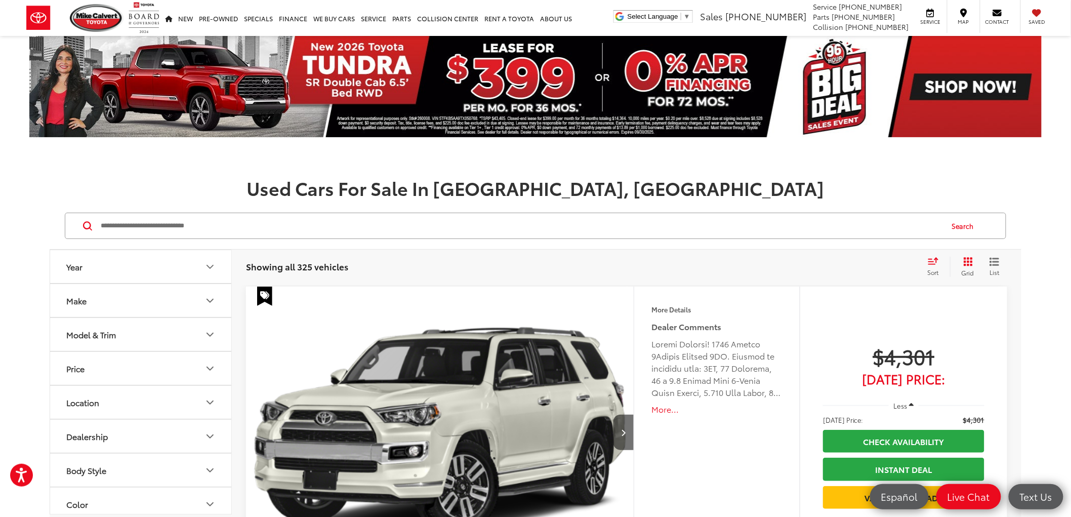
click at [964, 264] on icon "Grid View" at bounding box center [968, 261] width 9 height 9
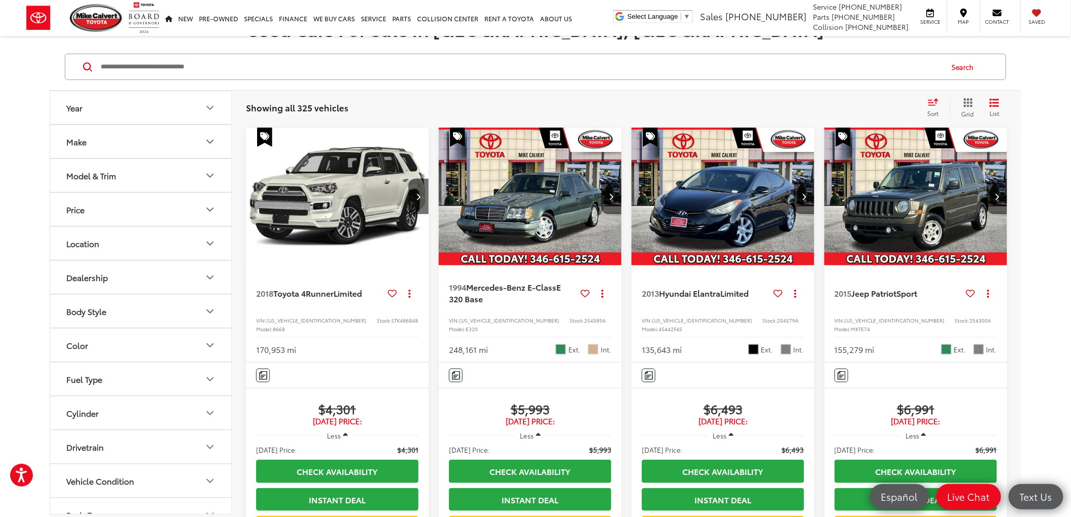
scroll to position [169, 0]
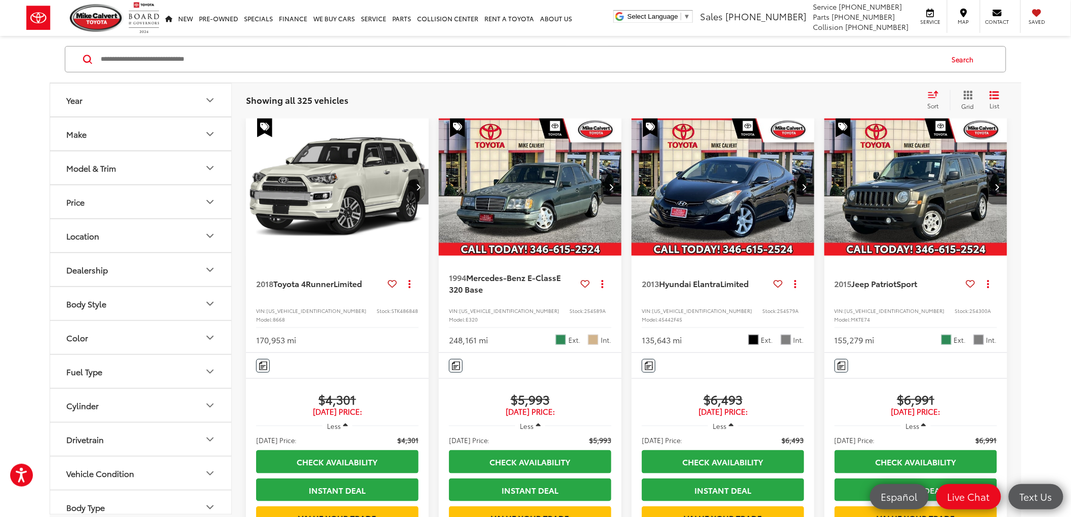
click at [115, 68] on input "Search by Make, Model, or Keyword" at bounding box center [521, 59] width 843 height 24
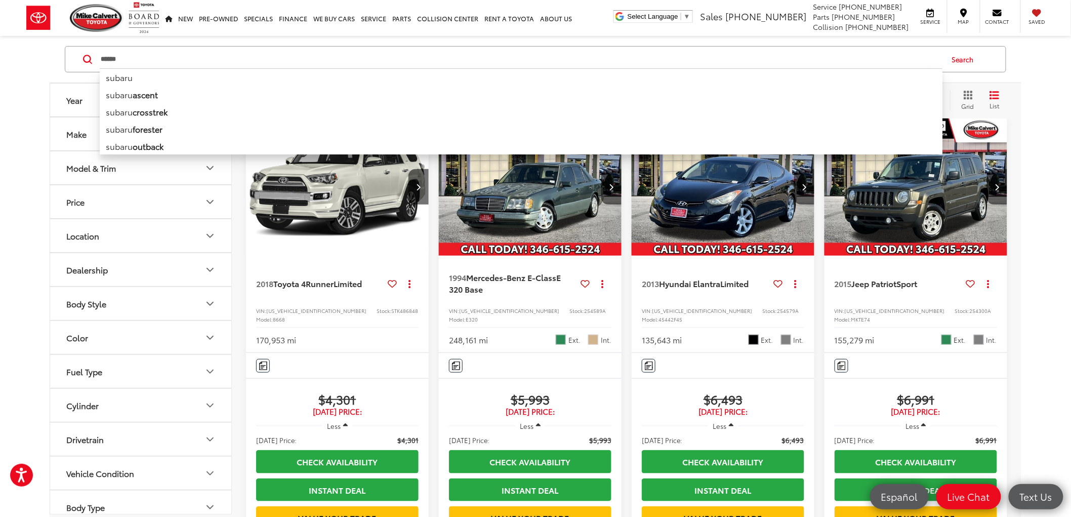
type input "******"
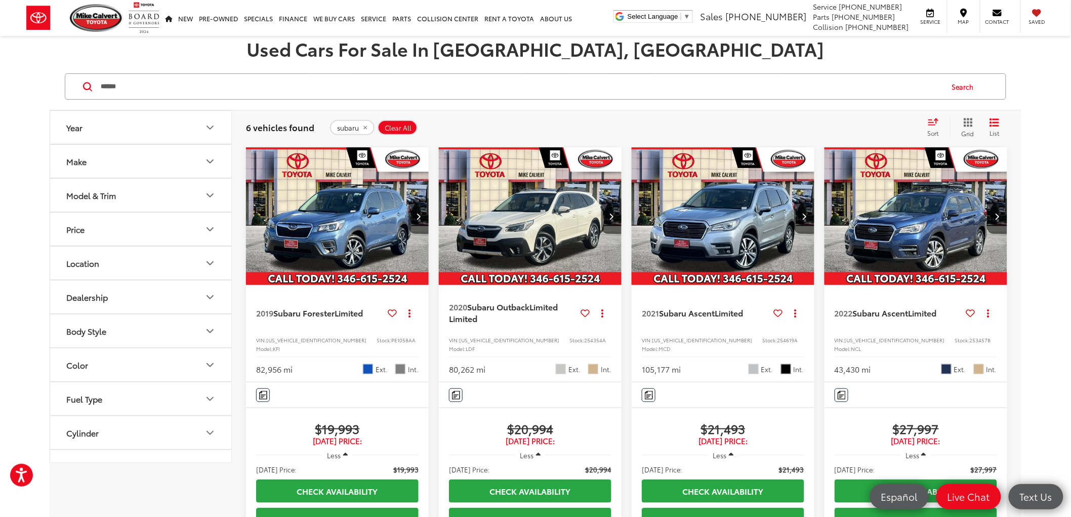
scroll to position [169, 0]
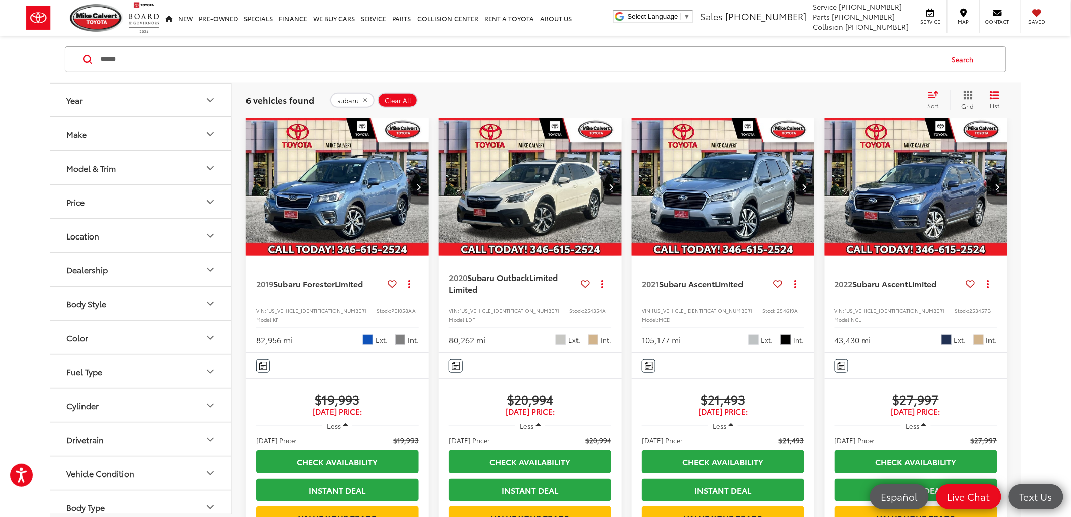
click at [781, 195] on img "2021 Subaru Ascent Limited 0" at bounding box center [723, 187] width 184 height 138
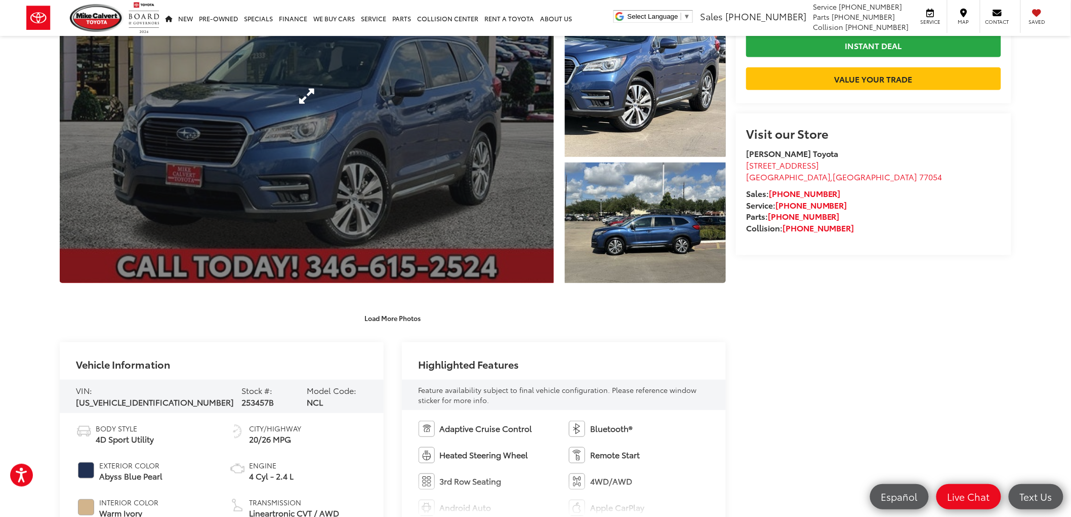
scroll to position [393, 0]
